Goal: Information Seeking & Learning: Compare options

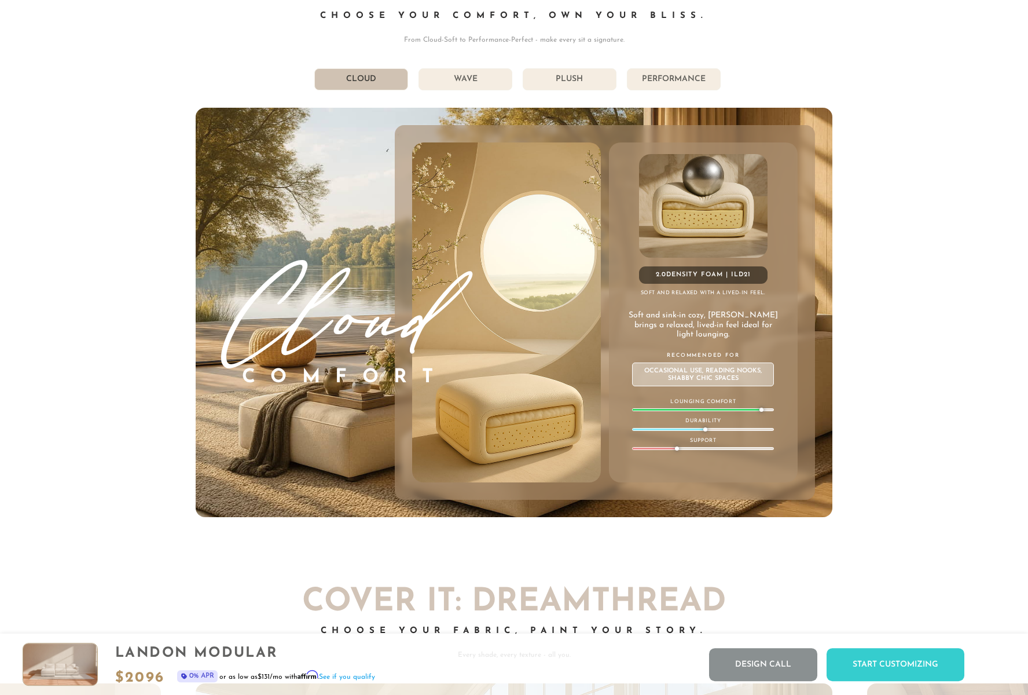
click at [310, 307] on h3 "Cloud" at bounding box center [338, 298] width 221 height 127
click at [346, 320] on h3 "Cloud" at bounding box center [338, 298] width 221 height 127
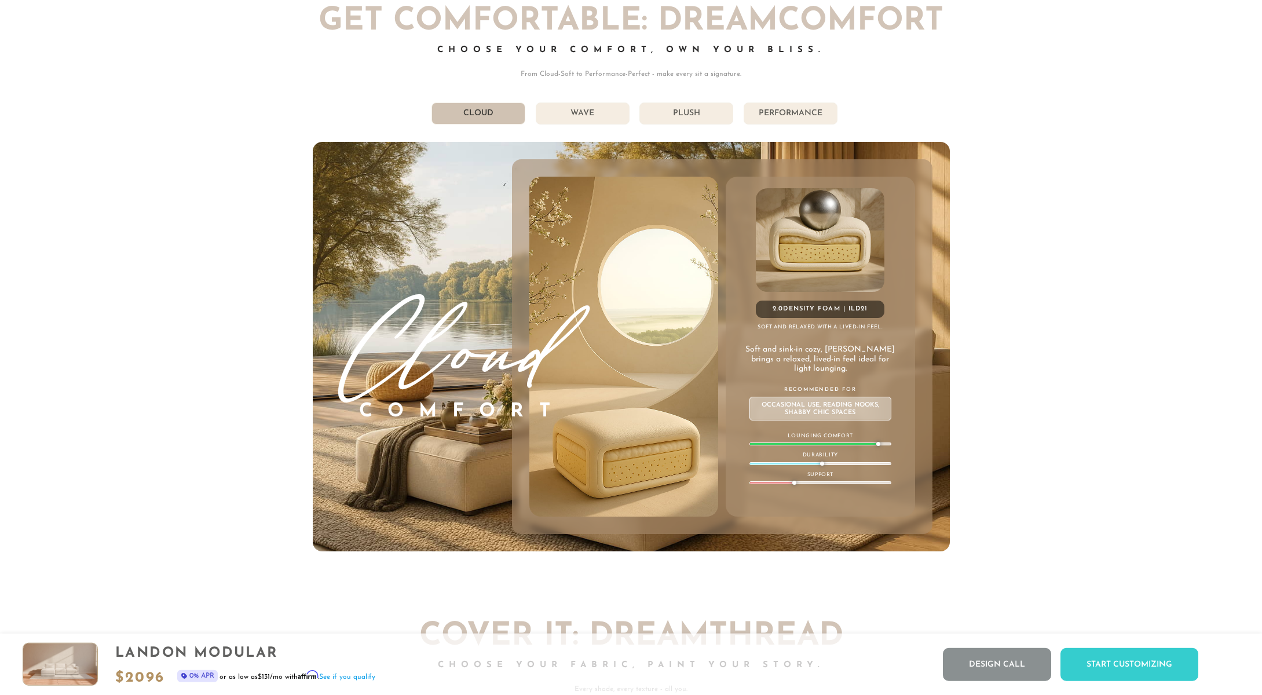
scroll to position [6900, 0]
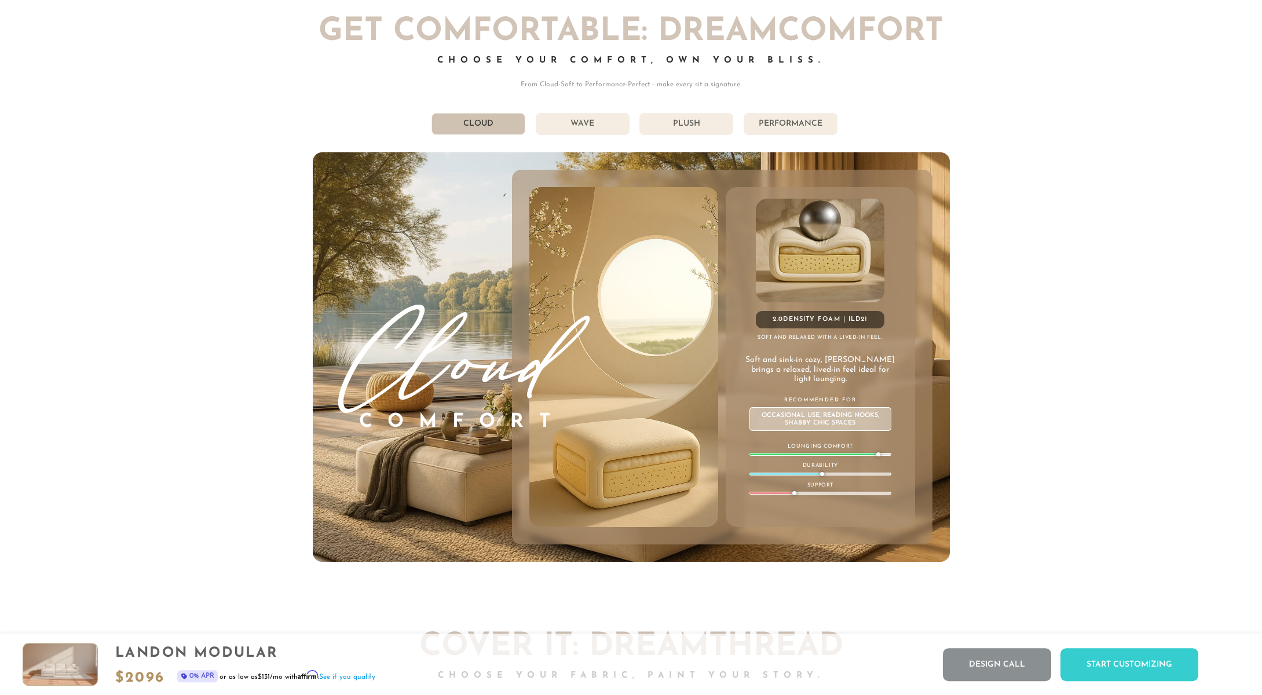
click at [562, 123] on li "Wave" at bounding box center [583, 124] width 94 height 22
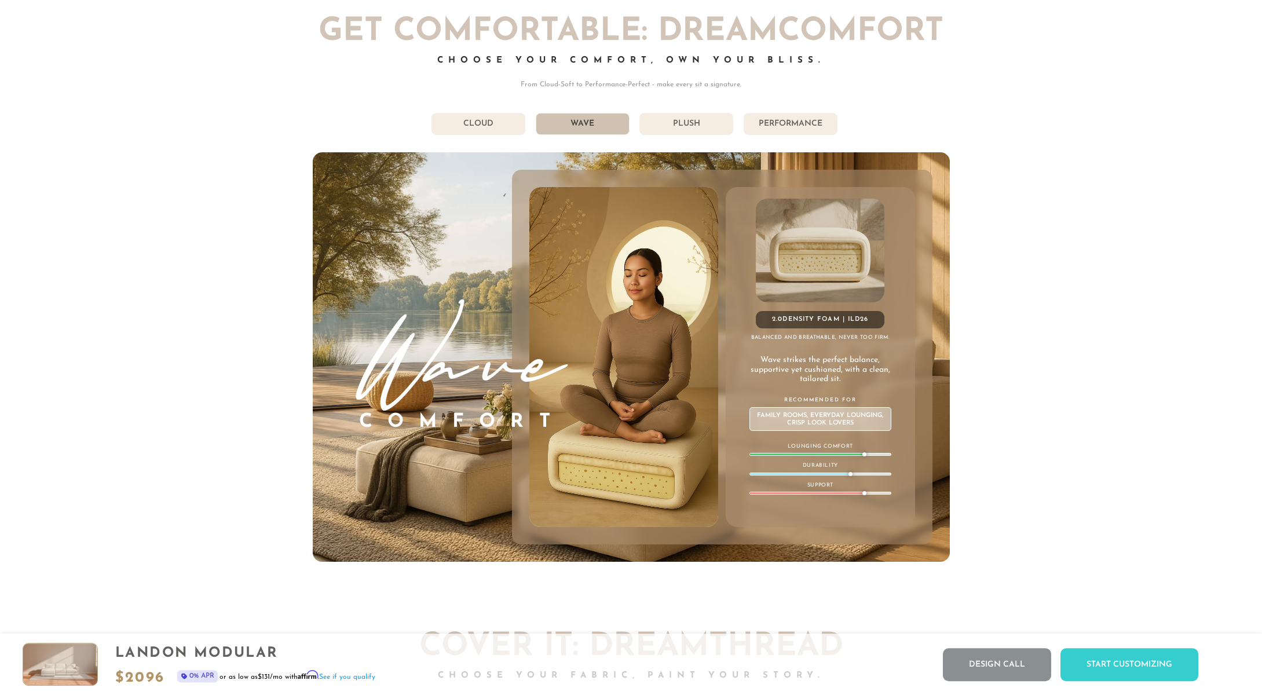
click at [701, 128] on li "Plush" at bounding box center [686, 124] width 94 height 22
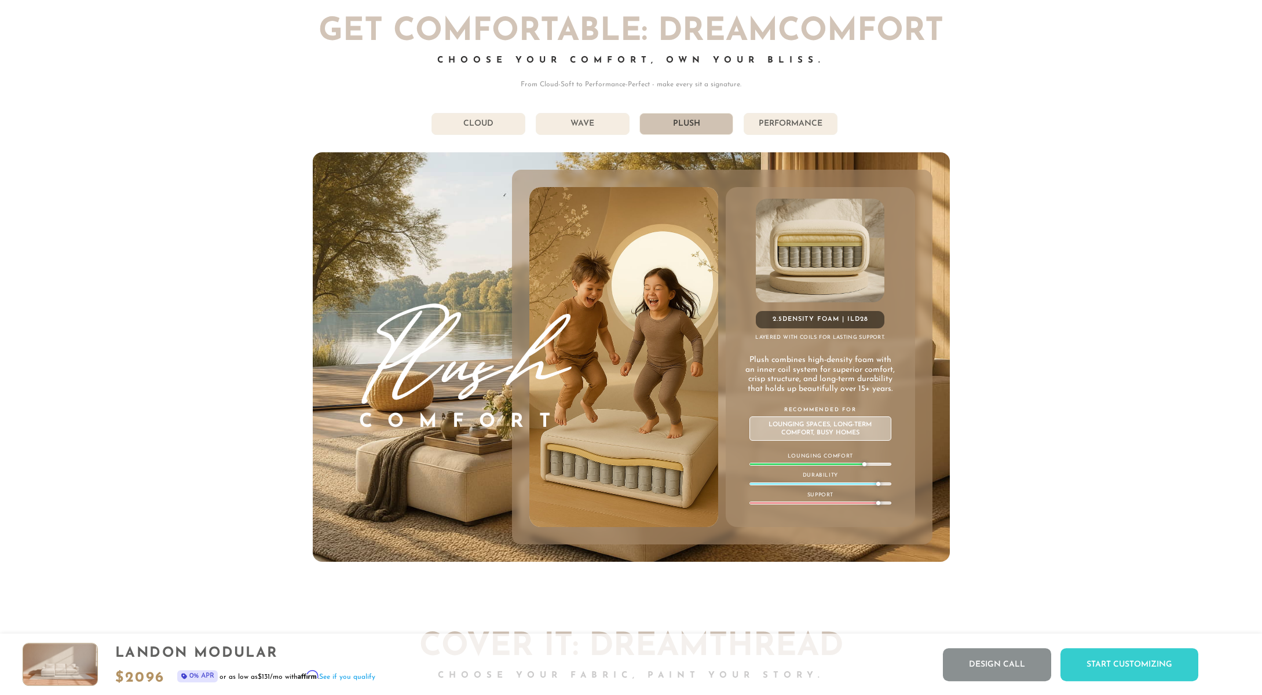
click at [783, 129] on li "Performance" at bounding box center [790, 124] width 94 height 22
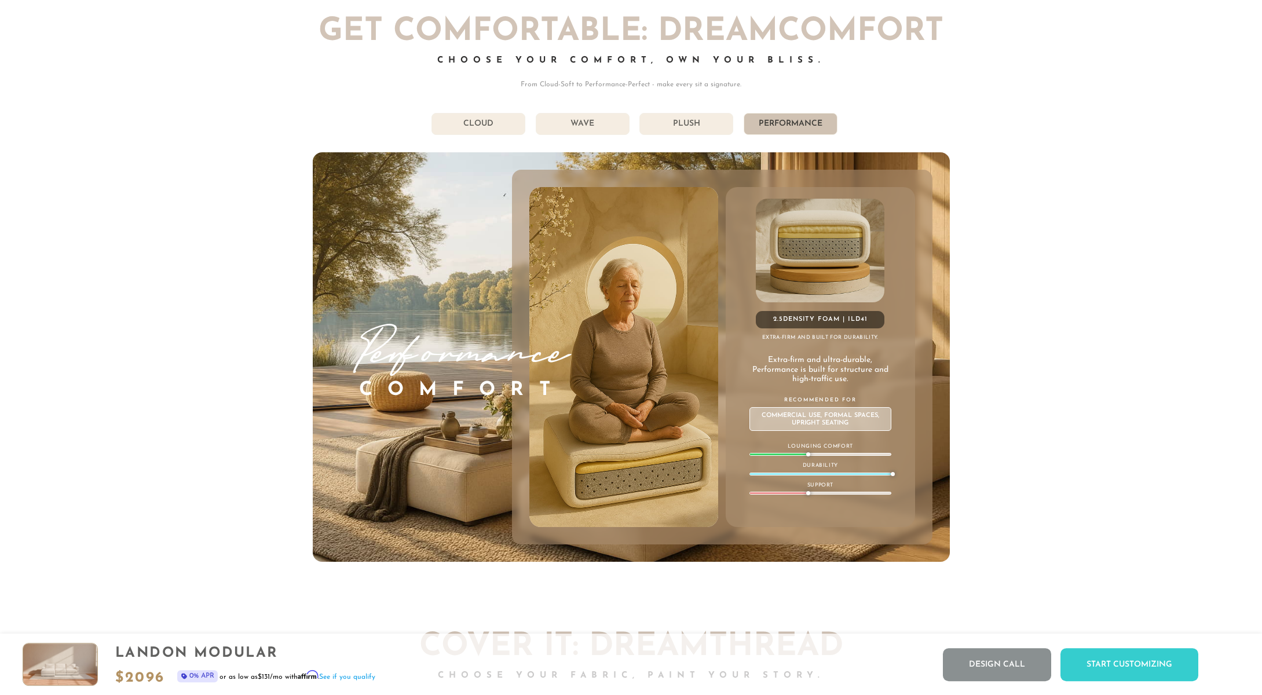
click at [483, 128] on li "Cloud" at bounding box center [478, 124] width 94 height 22
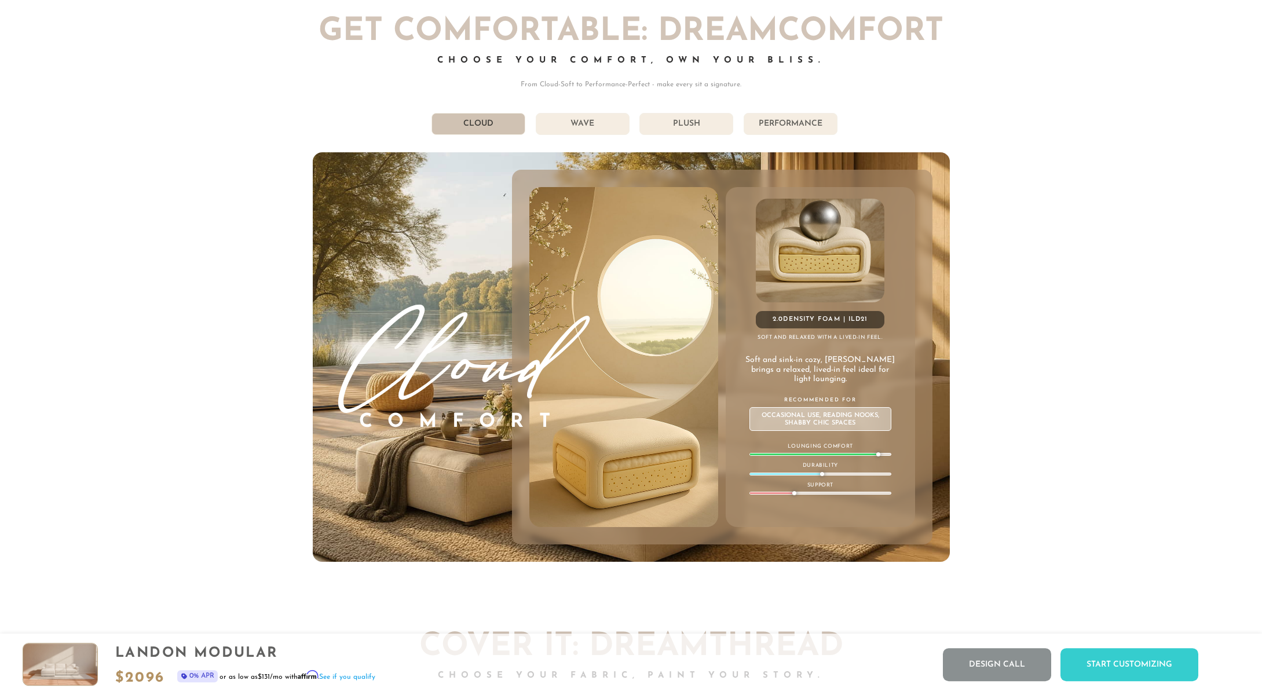
click at [603, 124] on li "Wave" at bounding box center [583, 124] width 94 height 22
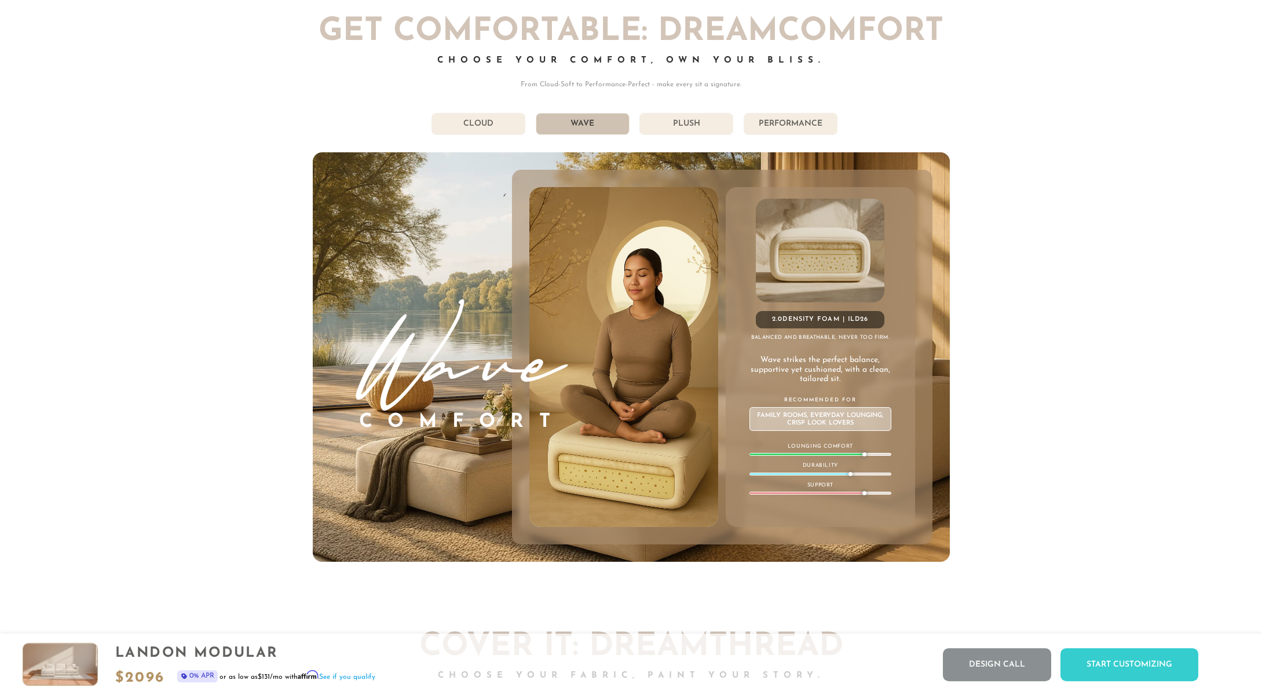
click at [682, 129] on li "Plush" at bounding box center [686, 124] width 94 height 22
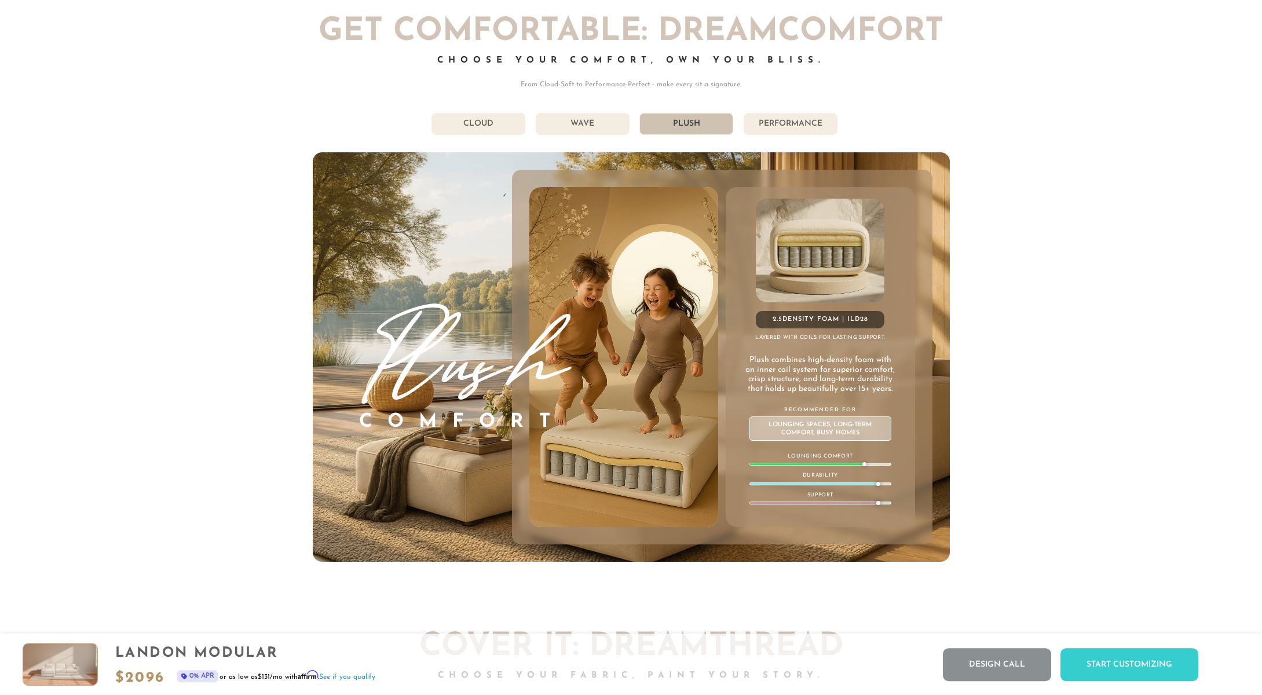
click at [598, 125] on li "Wave" at bounding box center [583, 124] width 94 height 22
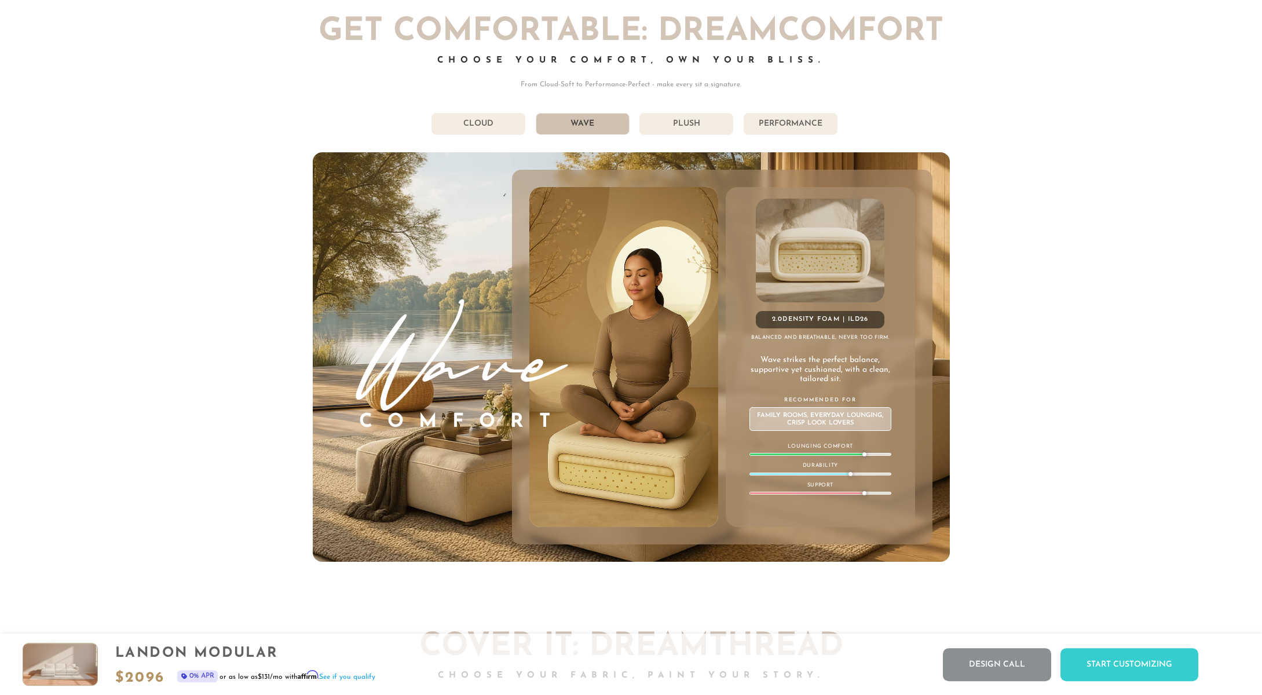
click at [681, 125] on li "Plush" at bounding box center [686, 124] width 94 height 22
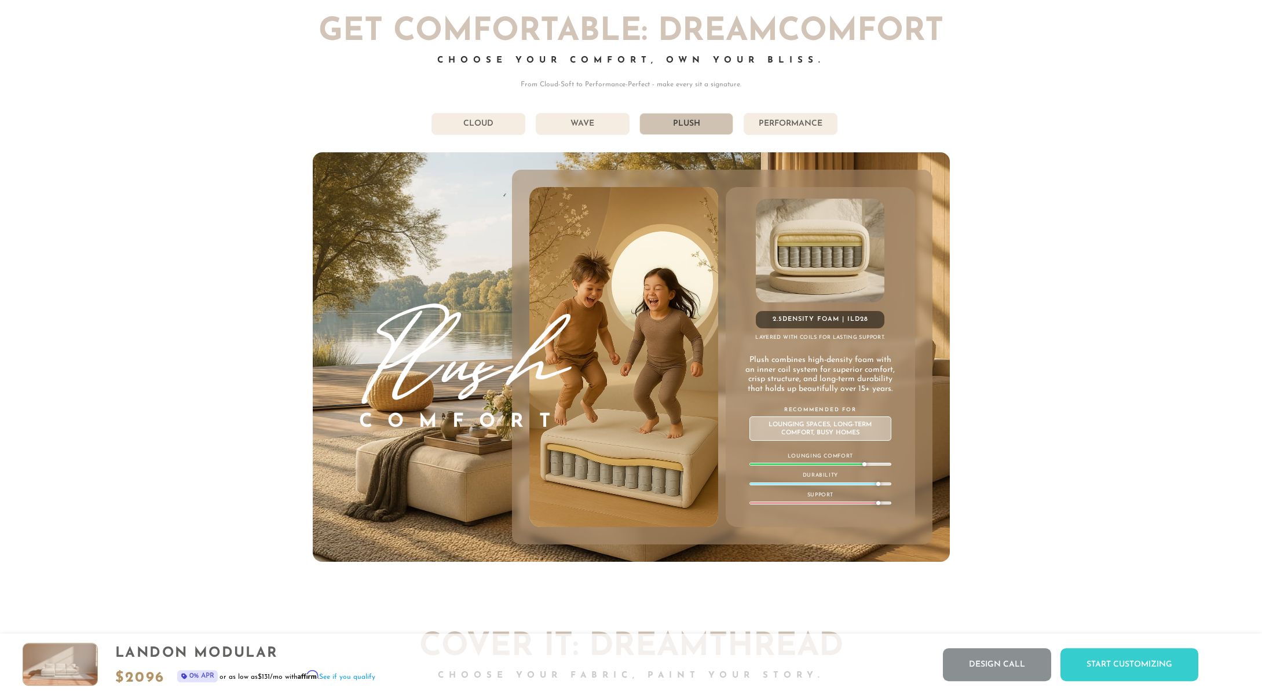
click at [595, 124] on li "Wave" at bounding box center [583, 124] width 94 height 22
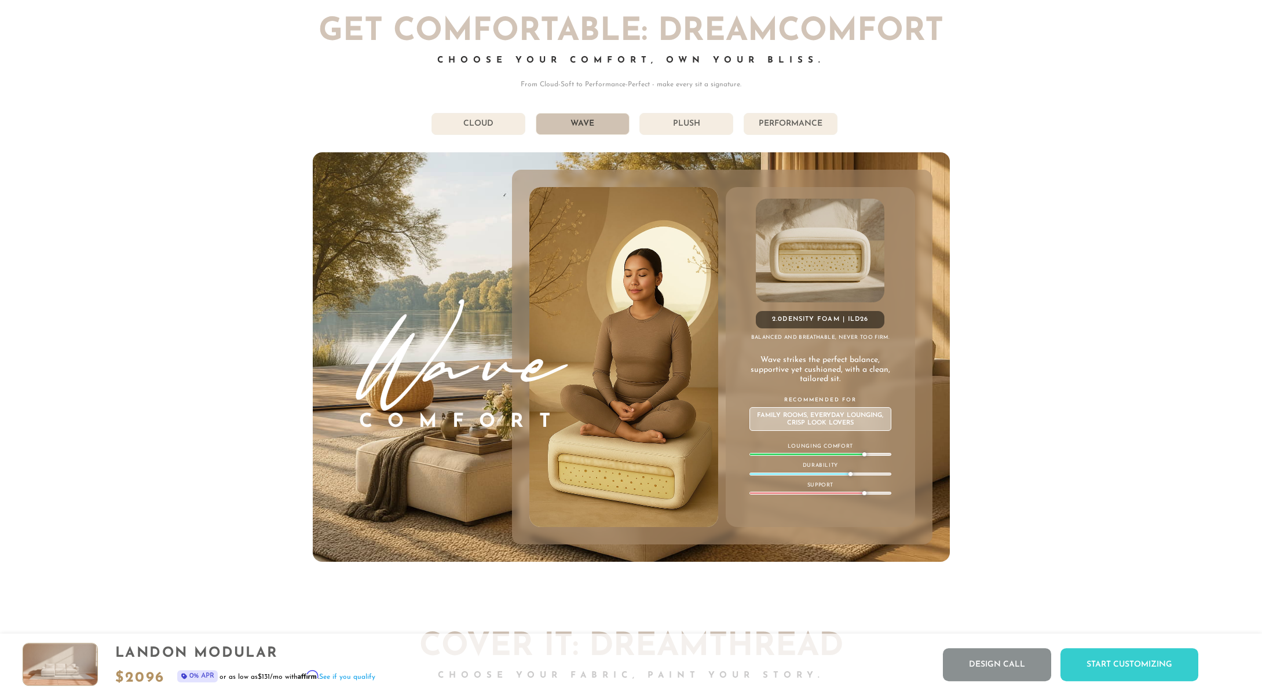
click at [697, 127] on li "Plush" at bounding box center [686, 124] width 94 height 22
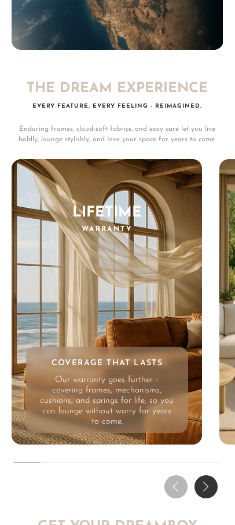
scroll to position [6289, 0]
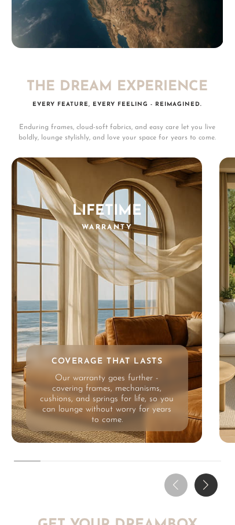
click at [210, 474] on div "Next slide" at bounding box center [206, 485] width 23 height 23
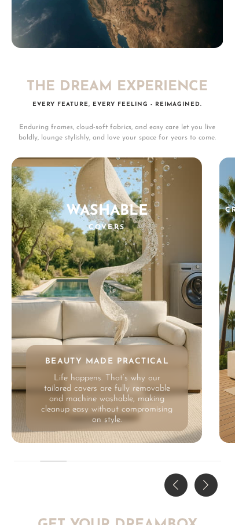
click at [210, 474] on div "Next slide" at bounding box center [206, 485] width 23 height 23
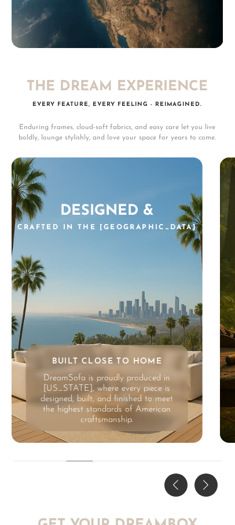
click at [208, 474] on div "Next slide" at bounding box center [206, 485] width 23 height 23
